Goal: Navigation & Orientation: Find specific page/section

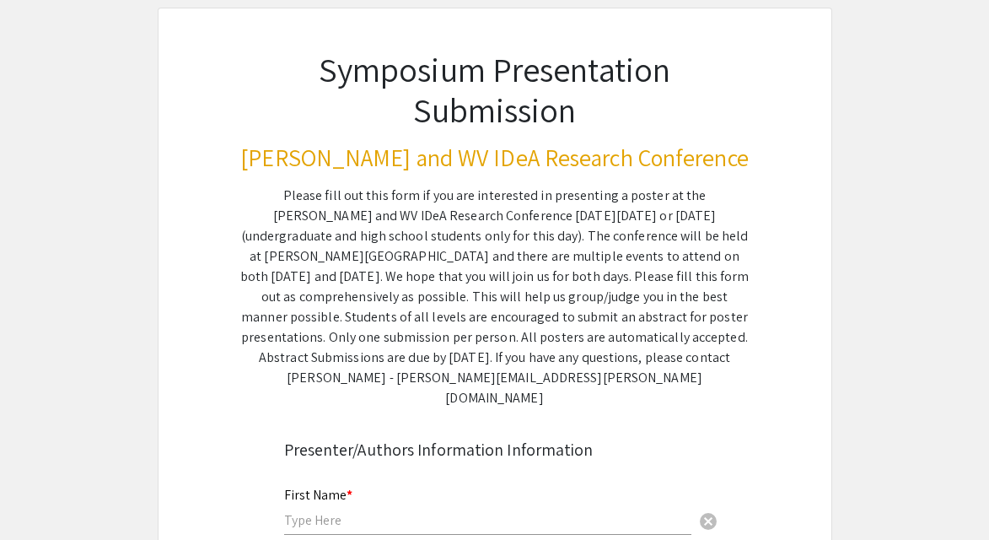
scroll to position [100, 0]
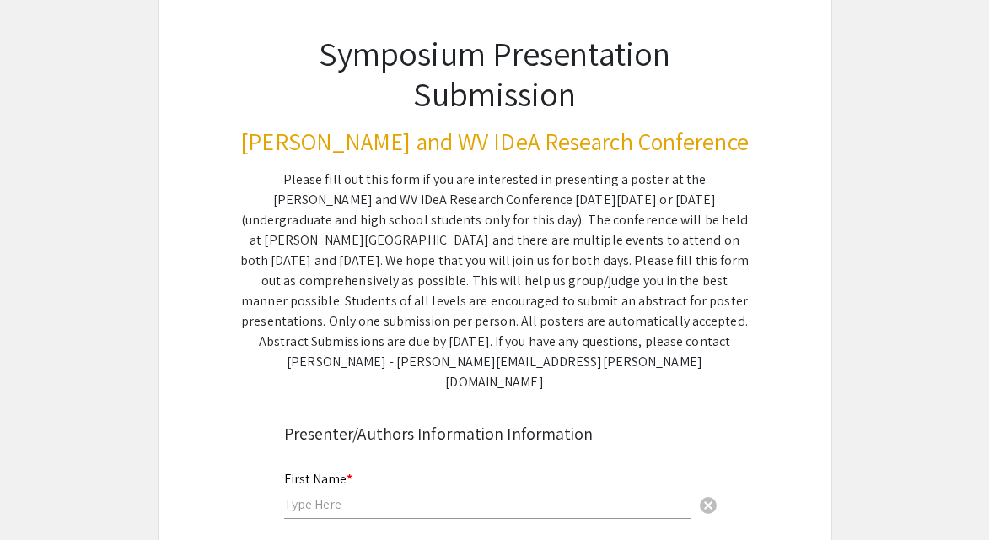
click at [507, 353] on div "Please fill out this form if you are interested in presenting a poster at the […" at bounding box center [495, 281] width 510 height 223
click at [574, 351] on div "Please fill out this form if you are interested in presenting a poster at the […" at bounding box center [495, 281] width 510 height 223
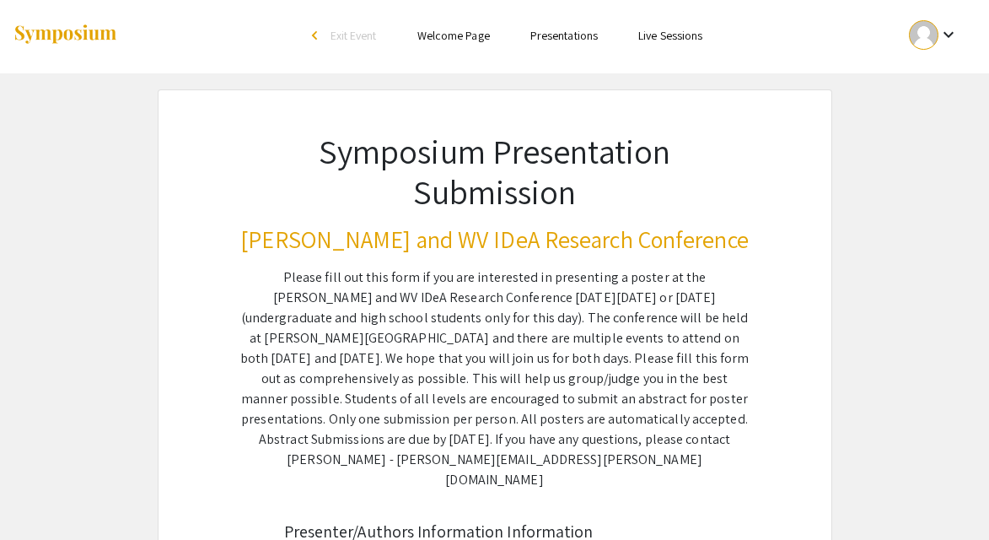
scroll to position [0, 0]
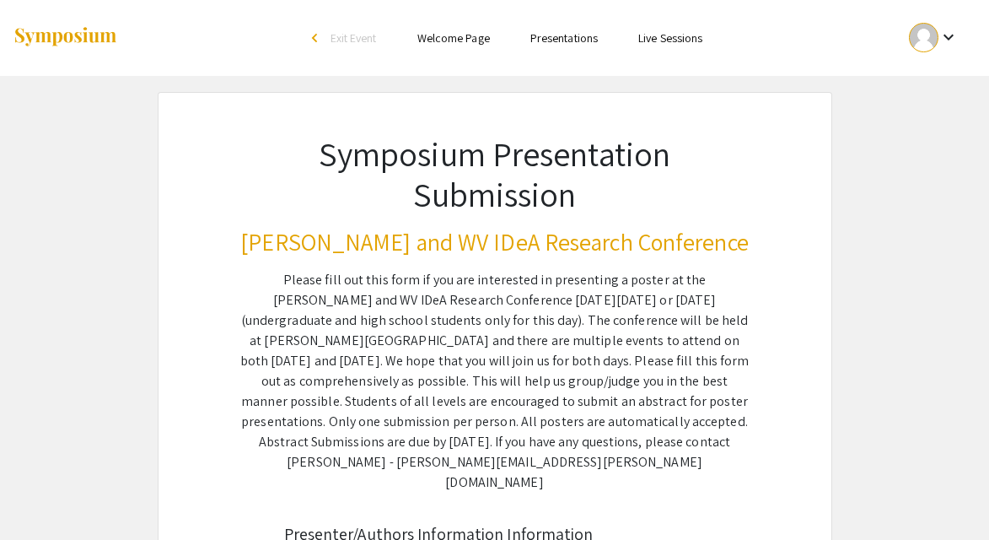
click at [939, 44] on mat-icon "keyboard_arrow_down" at bounding box center [949, 37] width 20 height 20
click at [930, 83] on button "My Account" at bounding box center [925, 83] width 104 height 40
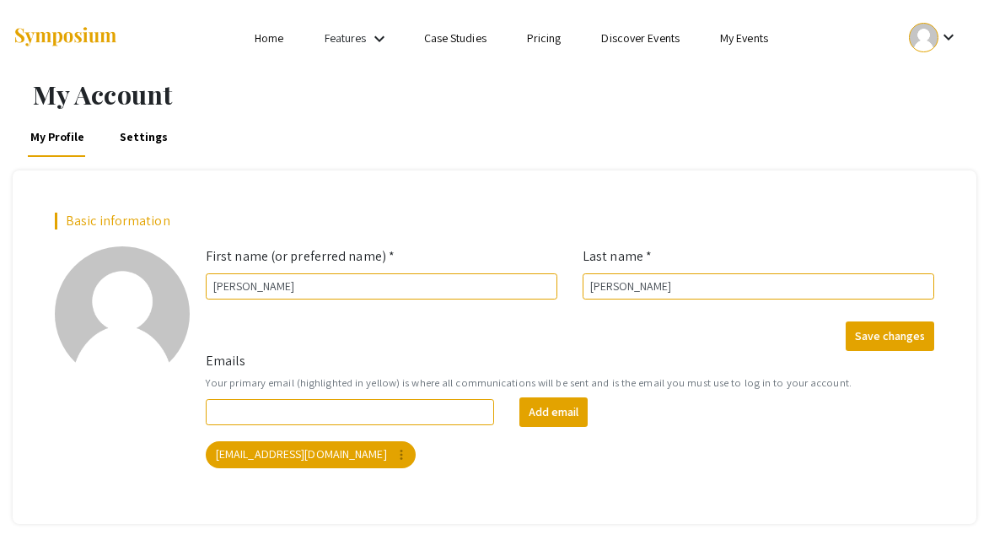
click at [939, 36] on mat-icon "keyboard_arrow_down" at bounding box center [949, 37] width 20 height 20
click at [943, 31] on div at bounding box center [494, 270] width 989 height 540
click at [267, 35] on link "Home" at bounding box center [269, 37] width 29 height 15
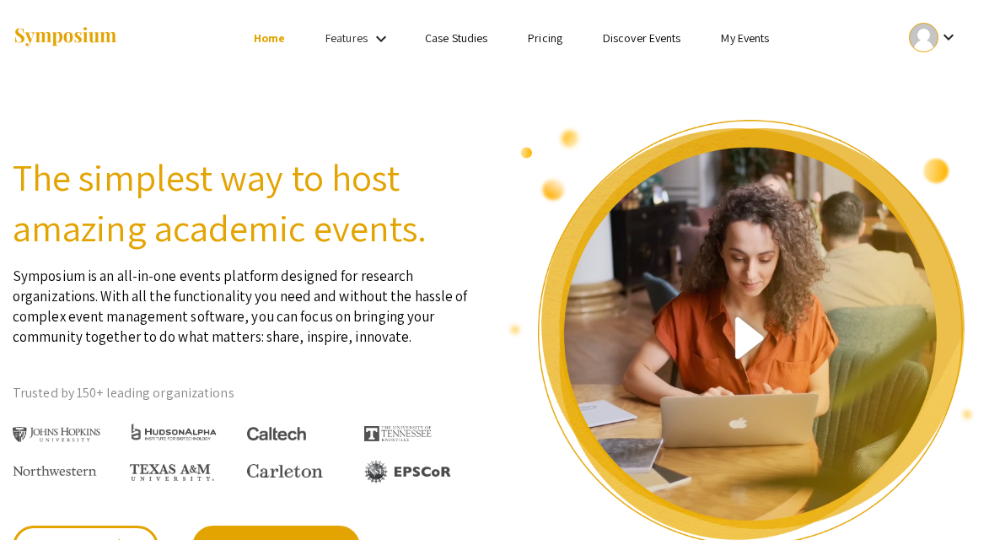
click at [731, 40] on link "My Events" at bounding box center [745, 37] width 48 height 15
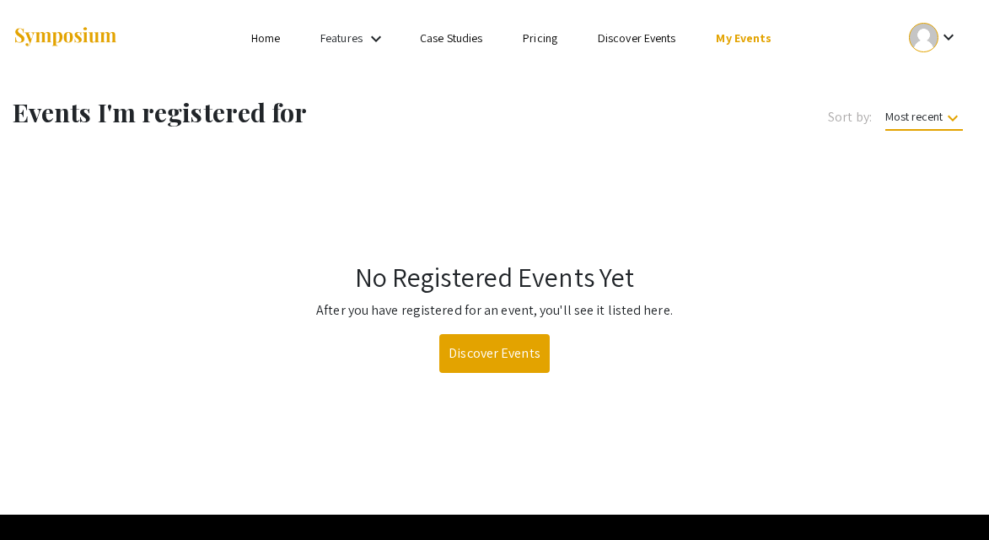
click at [440, 36] on link "Case Studies" at bounding box center [451, 37] width 62 height 15
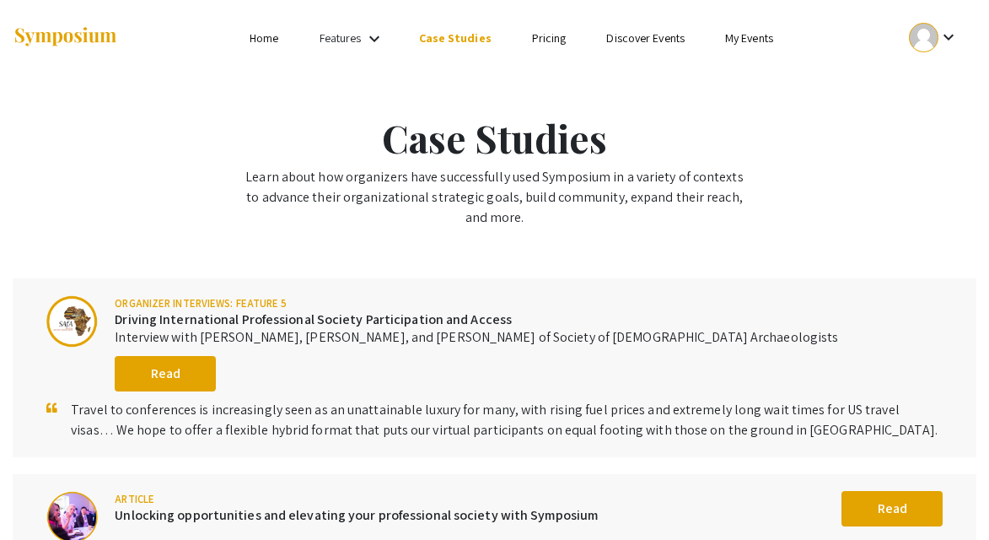
click at [354, 39] on link "Features" at bounding box center [341, 37] width 42 height 15
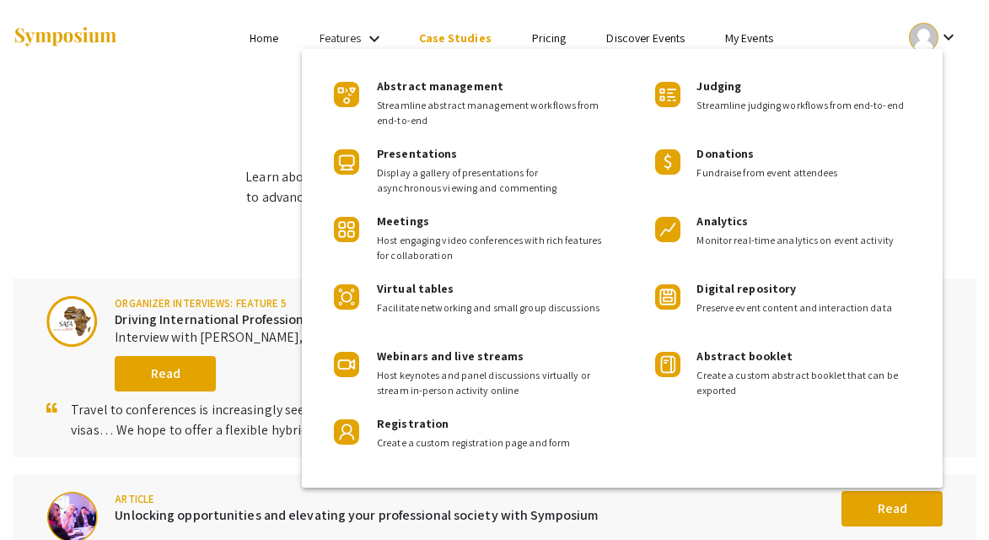
click at [273, 34] on div at bounding box center [494, 270] width 989 height 540
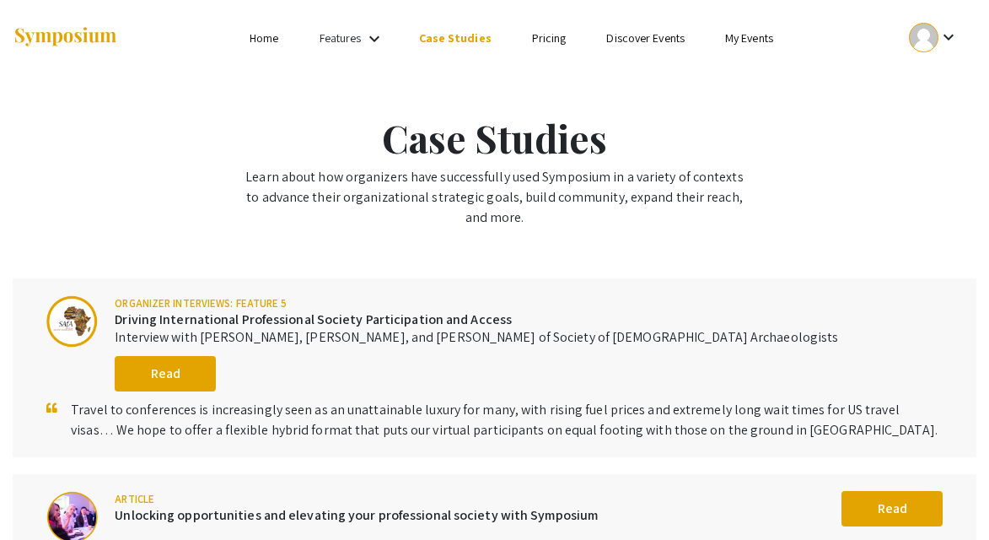
click at [362, 40] on link "Features" at bounding box center [341, 37] width 42 height 15
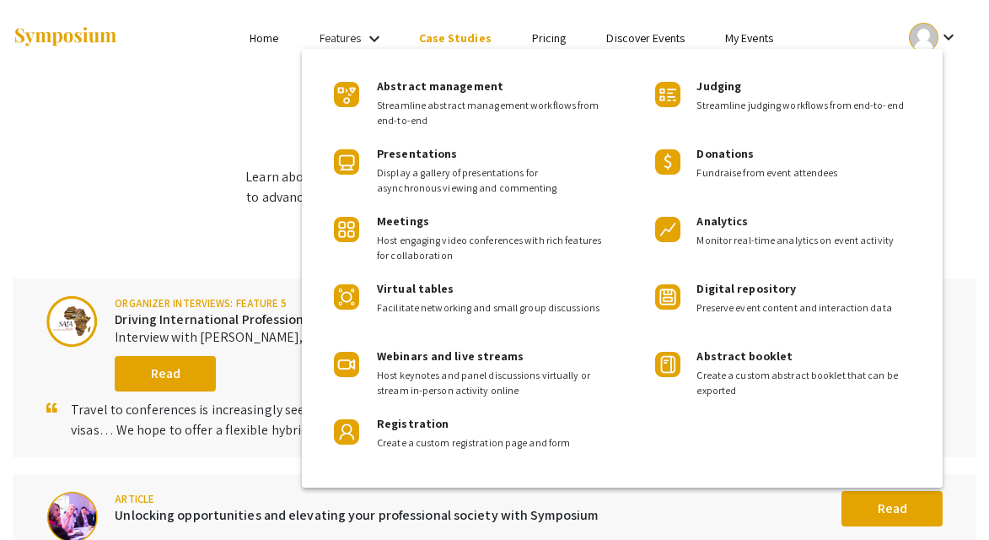
click at [198, 85] on div at bounding box center [494, 270] width 989 height 540
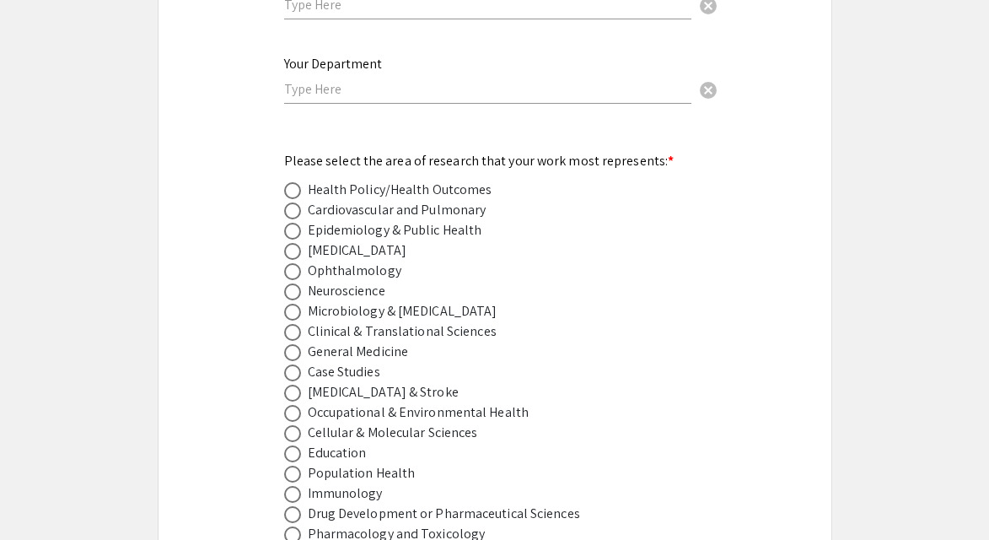
scroll to position [2073, 0]
